Goal: Transaction & Acquisition: Subscribe to service/newsletter

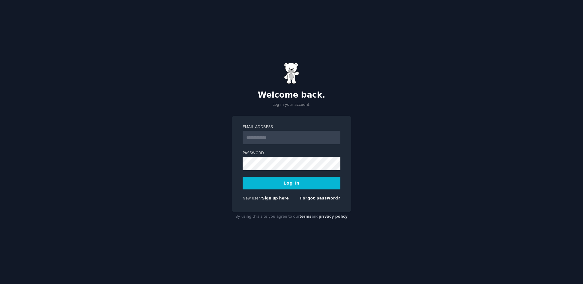
click at [289, 184] on button "Log In" at bounding box center [292, 182] width 98 height 13
click at [303, 135] on input "Email Address" at bounding box center [292, 137] width 98 height 13
click at [272, 199] on link "Sign up here" at bounding box center [275, 198] width 27 height 4
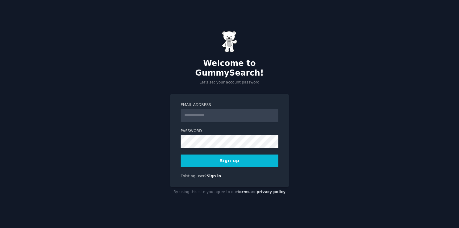
click at [228, 111] on input "Email Address" at bounding box center [230, 115] width 98 height 13
type input "*"
type input "**********"
click at [181, 155] on button "Sign up" at bounding box center [230, 161] width 98 height 13
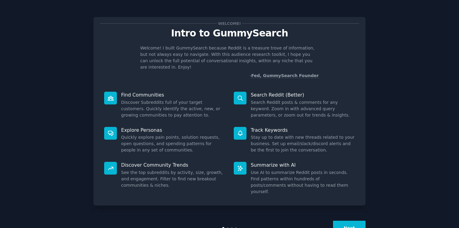
click at [350, 221] on button "Next" at bounding box center [349, 228] width 32 height 15
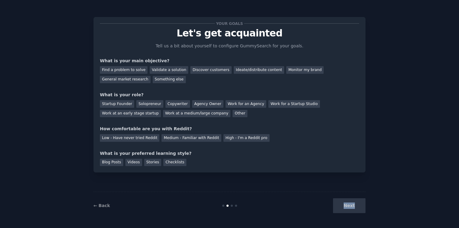
drag, startPoint x: 350, startPoint y: 217, endPoint x: 291, endPoint y: 173, distance: 73.5
click at [350, 217] on div "← Back Next" at bounding box center [230, 206] width 272 height 28
click at [356, 210] on div "Next" at bounding box center [320, 205] width 91 height 15
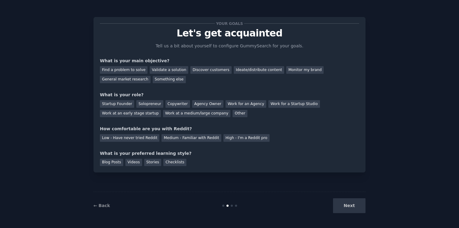
drag, startPoint x: 391, startPoint y: 176, endPoint x: 371, endPoint y: 171, distance: 20.3
click at [391, 176] on div "Your goals Let's get acquainted Tell us a bit about yourself to configure Gummy…" at bounding box center [230, 114] width 442 height 211
click at [118, 71] on div "Find a problem to solve" at bounding box center [124, 70] width 48 height 8
click at [235, 116] on div "Other" at bounding box center [240, 114] width 15 height 8
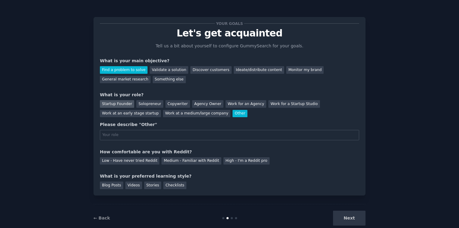
click at [122, 104] on div "Startup Founder" at bounding box center [117, 104] width 34 height 8
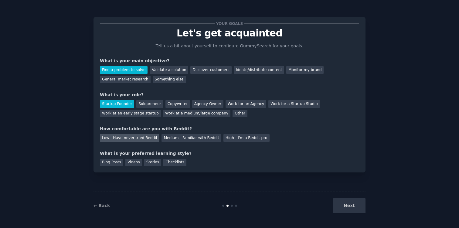
click at [125, 138] on div "Low - Have never tried Reddit" at bounding box center [130, 138] width 60 height 8
click at [118, 163] on div "Blog Posts" at bounding box center [111, 163] width 23 height 8
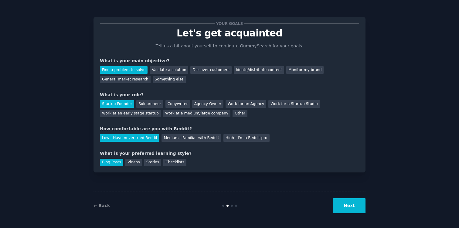
click at [351, 206] on button "Next" at bounding box center [349, 205] width 32 height 15
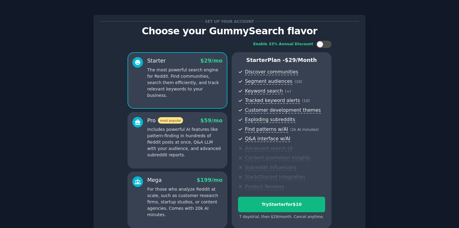
scroll to position [60, 0]
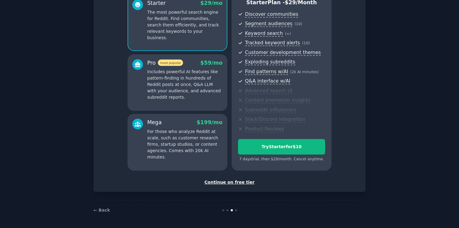
click at [105, 213] on div "← Back" at bounding box center [230, 209] width 272 height 19
click at [103, 210] on link "← Back" at bounding box center [102, 210] width 16 height 5
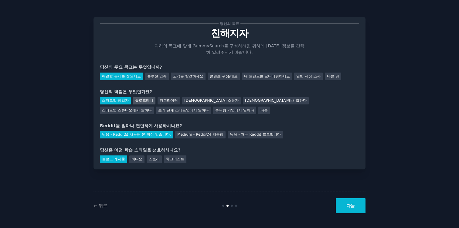
click at [140, 102] on font "솔로프레너" at bounding box center [144, 100] width 18 height 4
click at [345, 204] on button "다음" at bounding box center [351, 205] width 30 height 15
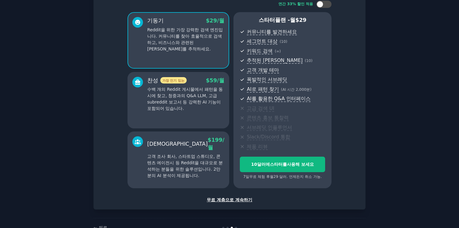
scroll to position [60, 0]
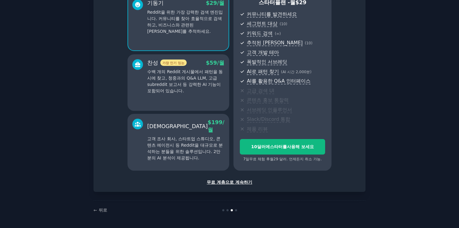
click at [230, 182] on font "무료 계층으로 계속하기" at bounding box center [230, 182] width 46 height 5
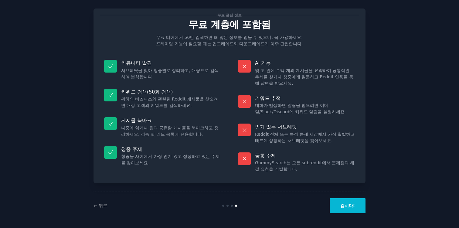
click at [355, 213] on div "← 뒤로 갑시다!" at bounding box center [230, 206] width 272 height 28
click at [352, 210] on button "갑시다!" at bounding box center [348, 205] width 36 height 15
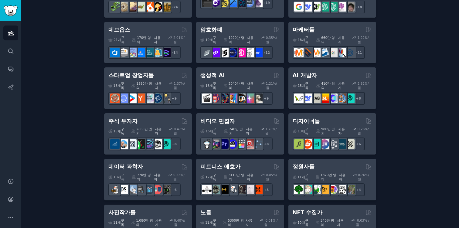
scroll to position [186, 0]
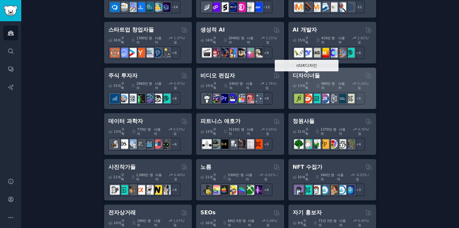
click at [311, 92] on div at bounding box center [307, 98] width 13 height 13
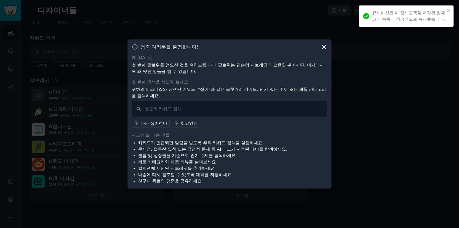
click at [327, 48] on icon at bounding box center [324, 47] width 6 height 6
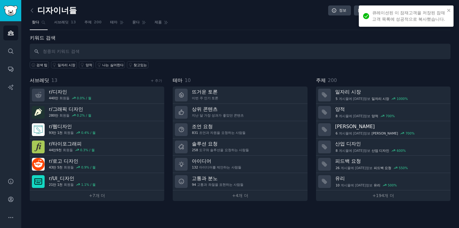
click at [446, 8] on div "큐레이션된 이 잠재고객을 저장된 잠재고객 목록에 성공적으로 복사했습니다." at bounding box center [404, 16] width 86 height 16
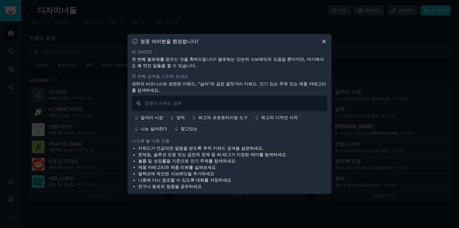
click at [327, 42] on icon at bounding box center [324, 41] width 6 height 6
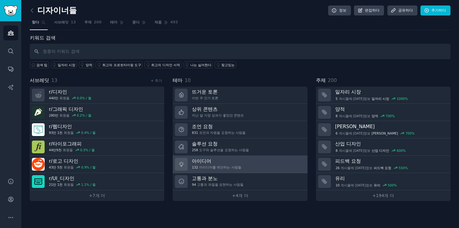
click at [221, 162] on h3 "아이디어" at bounding box center [216, 161] width 49 height 6
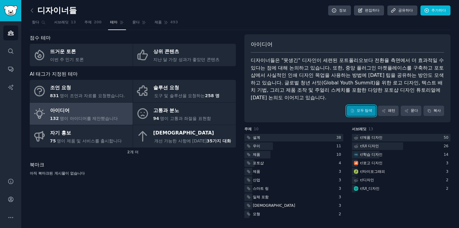
click at [369, 106] on link "모두 탐색" at bounding box center [361, 111] width 29 height 10
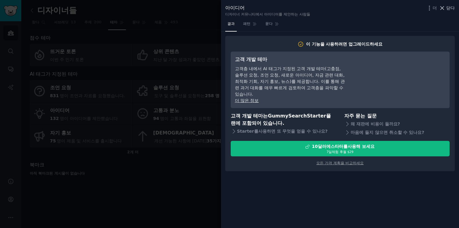
click at [455, 7] on div "아이디어 디자이너 커뮤니티에서 아이디어를 제안하는 사람들 더 닫다" at bounding box center [340, 9] width 238 height 19
click at [453, 8] on font "닫다" at bounding box center [450, 7] width 9 height 5
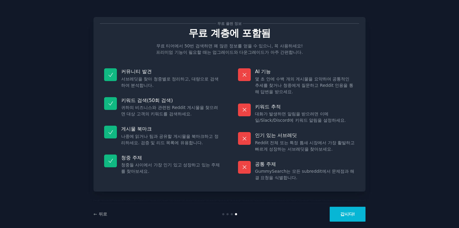
click at [341, 213] on button "갑시다!" at bounding box center [348, 214] width 36 height 15
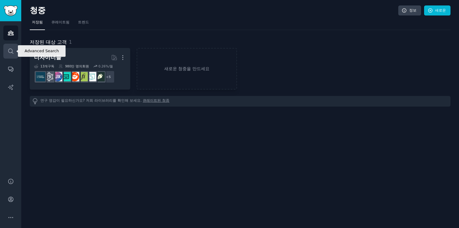
click at [12, 46] on link "찾다" at bounding box center [10, 51] width 15 height 15
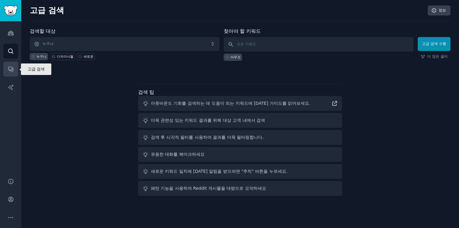
click at [9, 66] on icon "사이드바" at bounding box center [11, 69] width 6 height 6
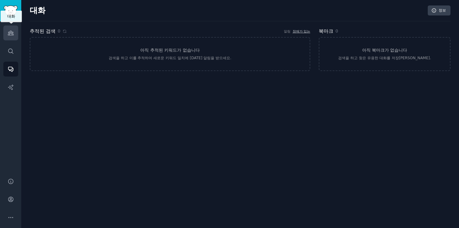
click at [13, 32] on icon "사이드바" at bounding box center [10, 33] width 5 height 4
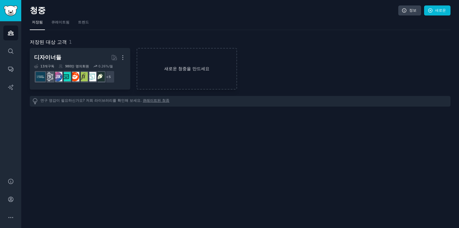
click at [176, 78] on link "새로운 청중을 만드세요" at bounding box center [187, 69] width 101 height 42
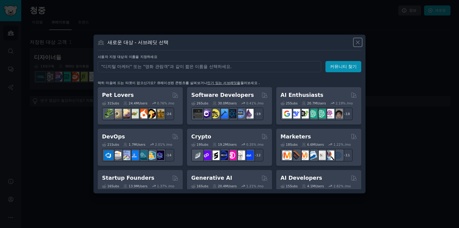
drag, startPoint x: 358, startPoint y: 43, endPoint x: 59, endPoint y: 29, distance: 299.2
click at [358, 43] on icon at bounding box center [358, 42] width 6 height 6
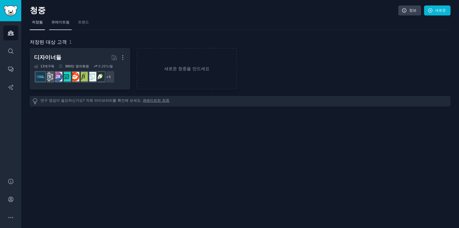
click at [51, 23] on font "큐레이트됨" at bounding box center [60, 22] width 18 height 4
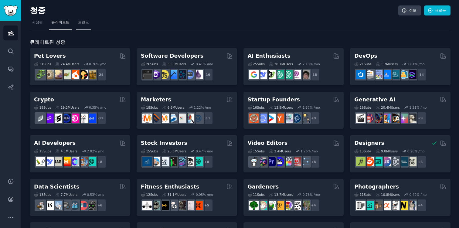
click at [80, 23] on font "트렌드" at bounding box center [83, 22] width 11 height 4
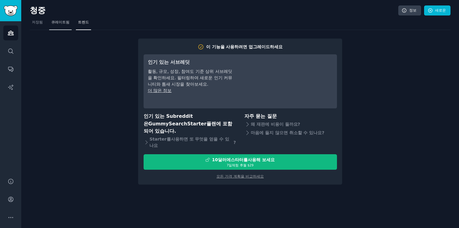
click at [67, 22] on link "큐레이트됨" at bounding box center [60, 24] width 22 height 12
